Goal: Task Accomplishment & Management: Use online tool/utility

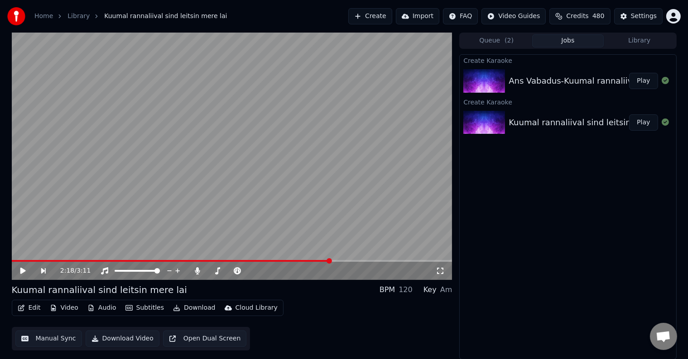
click at [636, 81] on button "Play" at bounding box center [643, 81] width 29 height 16
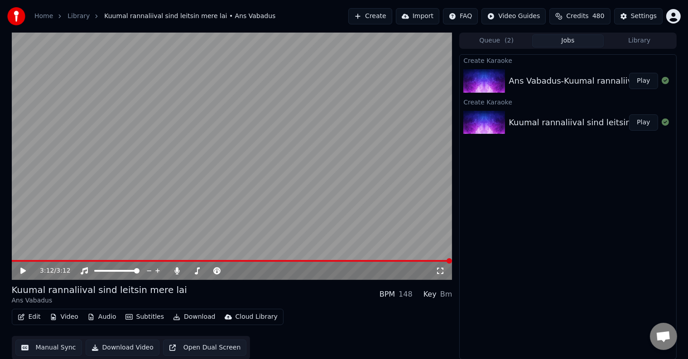
click at [21, 272] on icon at bounding box center [22, 271] width 5 height 6
click at [23, 268] on icon at bounding box center [29, 271] width 21 height 7
click at [187, 271] on span at bounding box center [189, 270] width 5 height 5
click at [24, 269] on icon at bounding box center [29, 271] width 21 height 7
click at [22, 269] on icon at bounding box center [22, 271] width 5 height 6
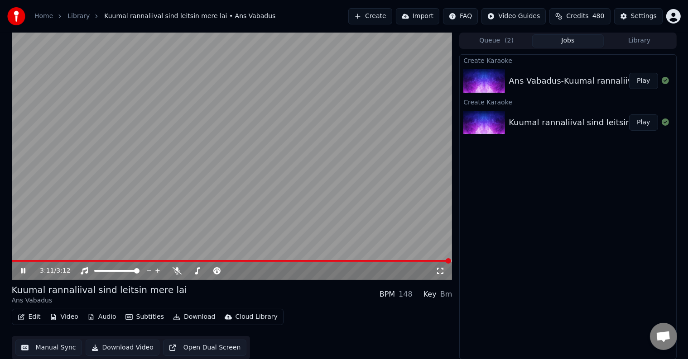
click at [22, 270] on icon at bounding box center [23, 270] width 5 height 5
click at [22, 270] on icon at bounding box center [22, 271] width 5 height 6
click at [20, 269] on icon at bounding box center [22, 271] width 5 height 6
click at [75, 264] on span at bounding box center [77, 260] width 5 height 5
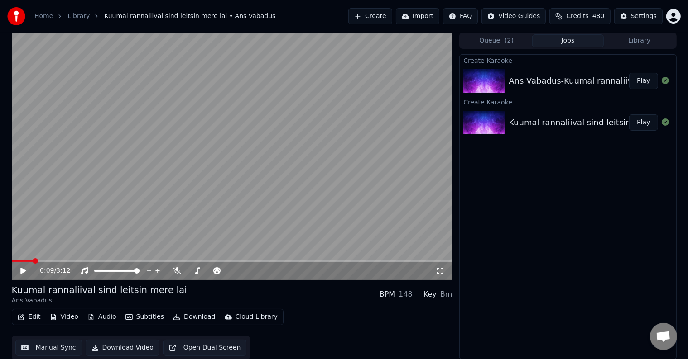
scroll to position [0, 0]
click at [52, 260] on span at bounding box center [32, 261] width 41 height 2
click at [22, 268] on icon at bounding box center [29, 270] width 21 height 7
click at [22, 262] on div "3:12 / 3:12" at bounding box center [232, 271] width 440 height 18
click at [20, 269] on icon at bounding box center [22, 271] width 5 height 6
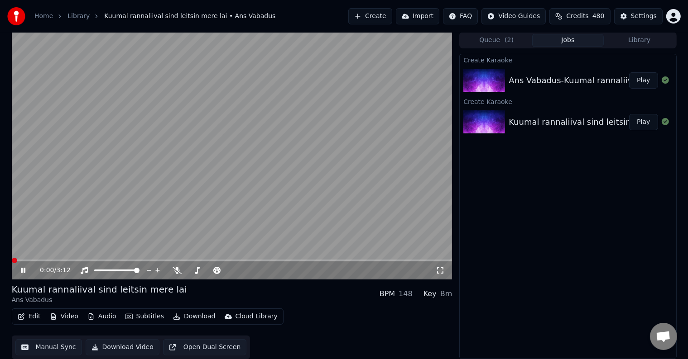
click at [12, 261] on span at bounding box center [14, 260] width 5 height 5
click at [14, 259] on video at bounding box center [232, 156] width 440 height 248
click at [432, 263] on span at bounding box center [434, 260] width 5 height 5
click at [124, 260] on span at bounding box center [138, 261] width 252 height 2
click at [122, 258] on span at bounding box center [124, 260] width 5 height 5
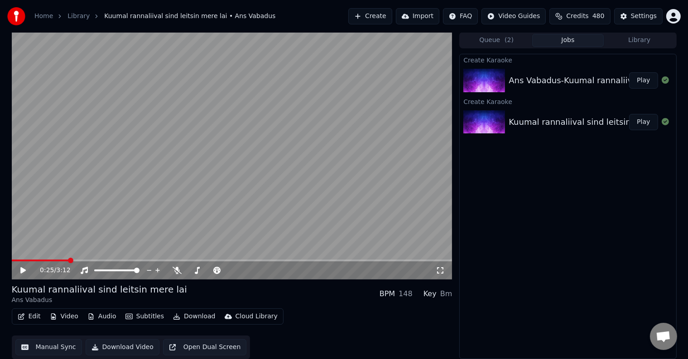
drag, startPoint x: 68, startPoint y: 257, endPoint x: 0, endPoint y: 252, distance: 68.5
click at [0, 252] on div "0:25 / 3:12 Kuumal rannaliival sind leitsin mere lai Ans Vabadus BPM 148 Key Bm…" at bounding box center [344, 195] width 688 height 327
click at [12, 263] on span at bounding box center [14, 260] width 5 height 5
click at [21, 269] on icon at bounding box center [22, 271] width 5 height 6
click at [14, 258] on span at bounding box center [16, 260] width 5 height 5
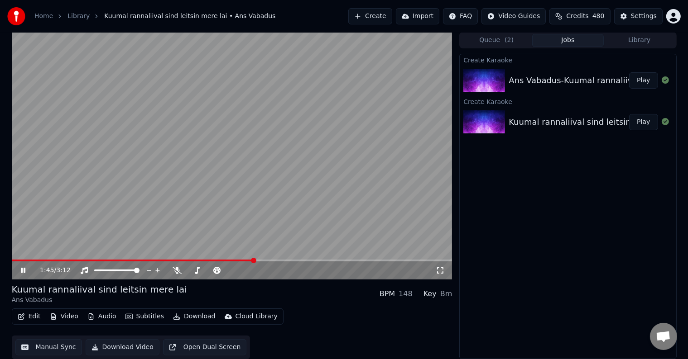
click at [636, 118] on button "Play" at bounding box center [643, 122] width 29 height 16
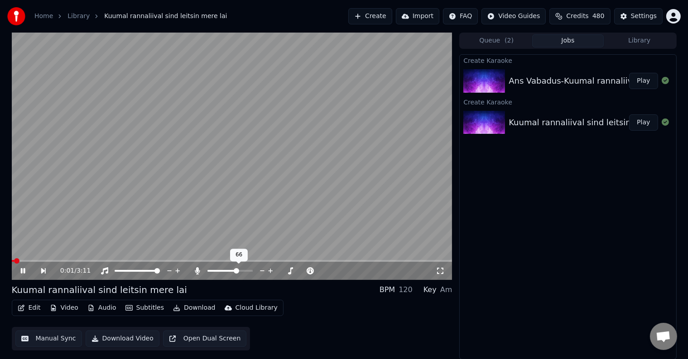
click at [239, 272] on span at bounding box center [236, 270] width 5 height 5
click at [15, 263] on div "2:18 / 3:11" at bounding box center [232, 271] width 440 height 18
click at [12, 260] on span at bounding box center [172, 261] width 320 height 2
click at [208, 272] on span at bounding box center [207, 271] width 0 height 2
click at [12, 264] on span at bounding box center [14, 260] width 5 height 5
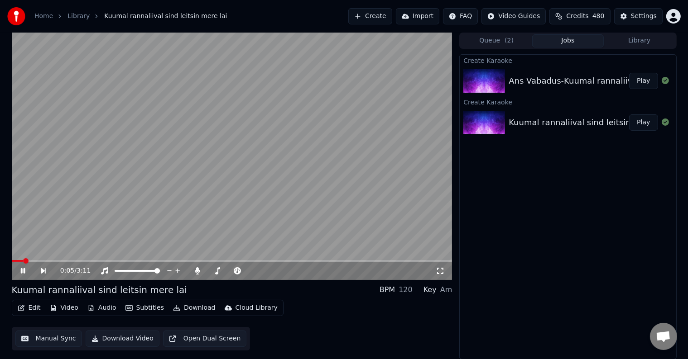
click at [21, 276] on div "0:05 / 3:11" at bounding box center [232, 271] width 440 height 18
click at [24, 270] on icon at bounding box center [22, 270] width 5 height 5
click at [369, 14] on button "Create" at bounding box center [370, 16] width 44 height 16
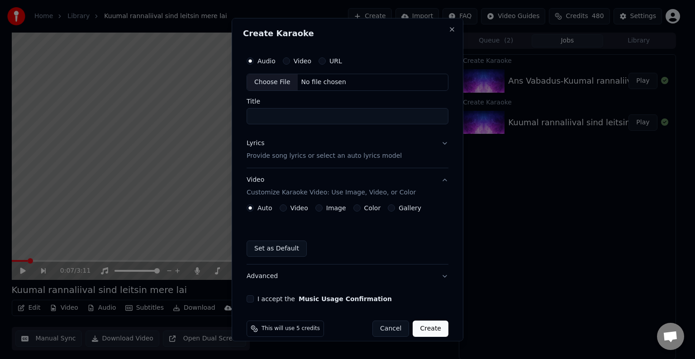
click at [330, 83] on div "No file chosen" at bounding box center [324, 82] width 52 height 9
type input "**********"
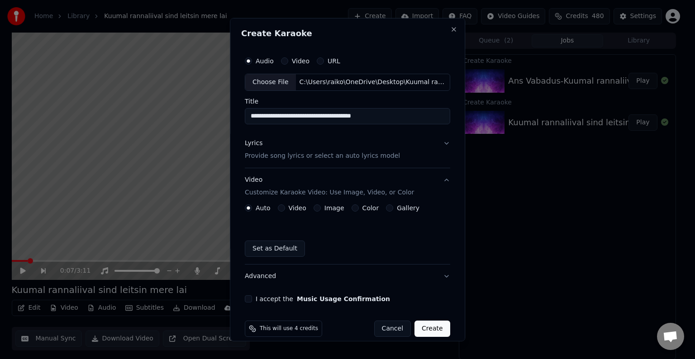
click at [280, 158] on p "Provide song lyrics or select an auto lyrics model" at bounding box center [322, 156] width 155 height 9
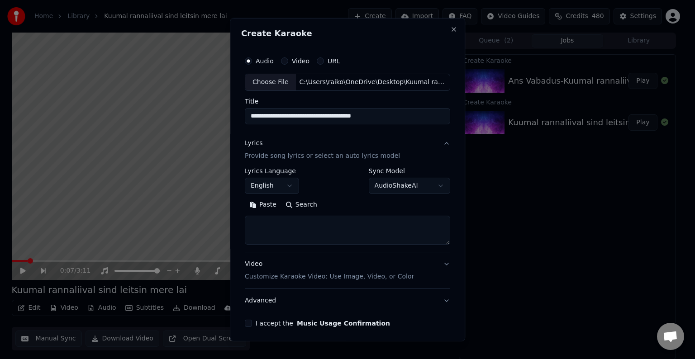
click at [266, 206] on button "Paste" at bounding box center [263, 205] width 36 height 14
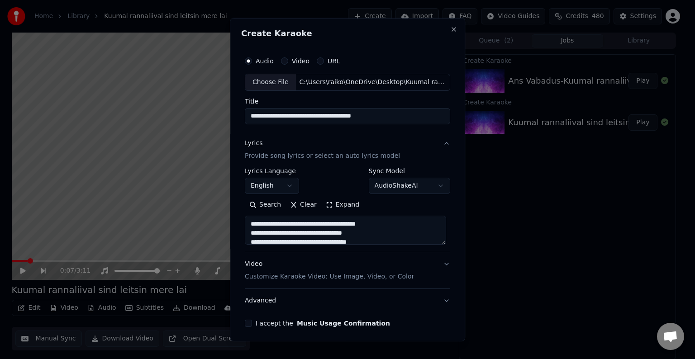
click at [290, 277] on p "Customize Karaoke Video: Use Image, Video, or Color" at bounding box center [329, 277] width 169 height 9
type textarea "**********"
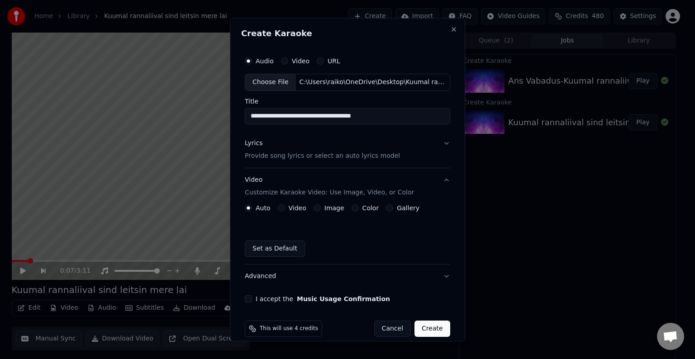
click at [356, 207] on div "Color" at bounding box center [366, 208] width 28 height 7
click at [352, 208] on button "Color" at bounding box center [355, 208] width 7 height 7
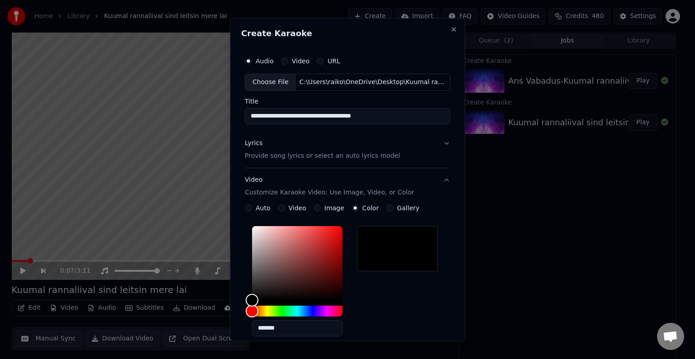
click at [273, 158] on p "Provide song lyrics or select an auto lyrics model" at bounding box center [322, 156] width 155 height 9
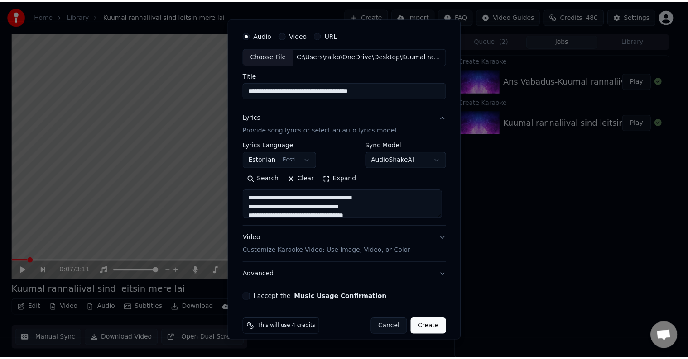
scroll to position [35, 0]
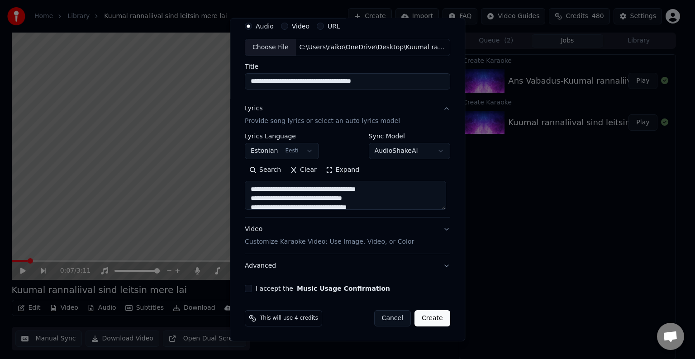
click at [250, 290] on div "I accept the Music Usage Confirmation" at bounding box center [348, 288] width 206 height 7
click at [249, 288] on button "I accept the Music Usage Confirmation" at bounding box center [248, 288] width 7 height 7
click at [436, 322] on button "Create" at bounding box center [433, 319] width 36 height 16
type textarea "**********"
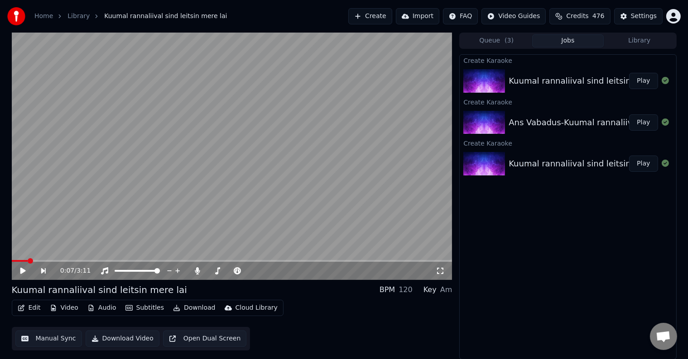
click at [647, 83] on button "Play" at bounding box center [643, 81] width 29 height 16
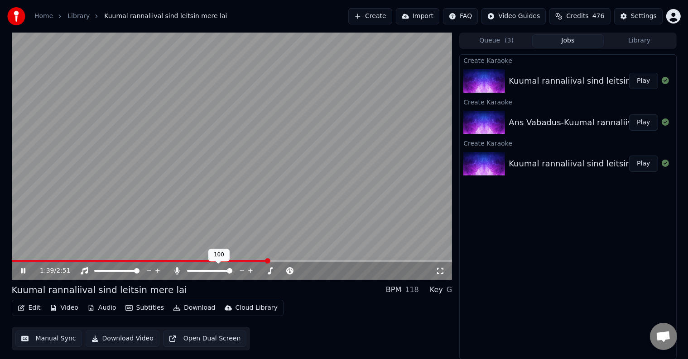
click at [232, 274] on span at bounding box center [229, 270] width 5 height 5
click at [13, 261] on span at bounding box center [221, 261] width 418 height 2
click at [192, 273] on div at bounding box center [218, 271] width 73 height 9
click at [191, 270] on span at bounding box center [209, 271] width 45 height 2
click at [187, 273] on span at bounding box center [189, 270] width 5 height 5
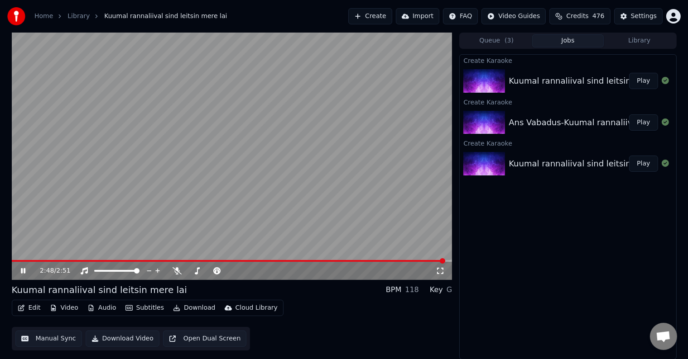
click at [14, 261] on span at bounding box center [228, 261] width 433 height 2
click at [12, 262] on span at bounding box center [12, 261] width 0 height 2
click at [446, 258] on span at bounding box center [448, 260] width 5 height 5
click at [0, 228] on div "0:05 / 2:51 Kuumal rannaliival sind leitsin mere lai BPM 118 Key G Edit Video A…" at bounding box center [344, 196] width 688 height 327
drag, startPoint x: 28, startPoint y: 258, endPoint x: 0, endPoint y: 263, distance: 28.1
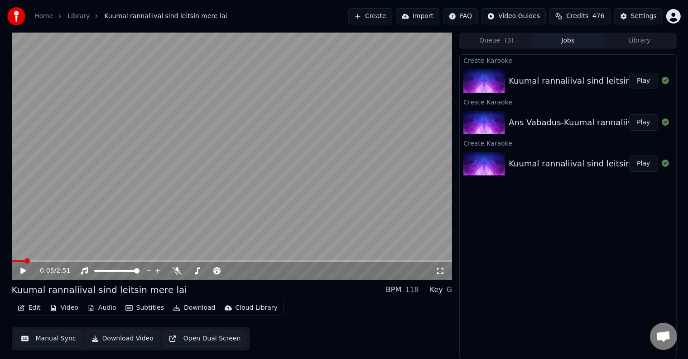
click at [0, 263] on div "0:05 / 2:51 Kuumal rannaliival sind leitsin mere lai BPM 118 Key G Edit Video A…" at bounding box center [344, 196] width 688 height 327
click at [19, 258] on span at bounding box center [21, 260] width 5 height 5
click at [24, 272] on icon at bounding box center [22, 271] width 5 height 6
click at [23, 273] on icon at bounding box center [22, 271] width 5 height 6
